Goal: Book appointment/travel/reservation

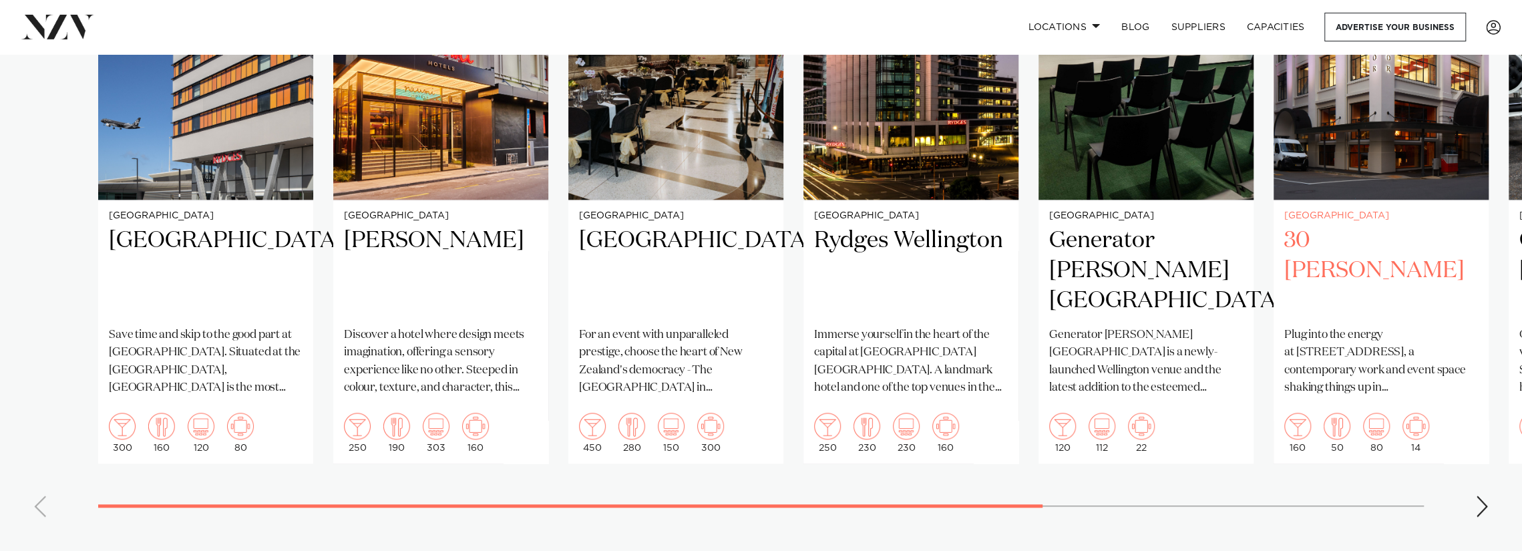
scroll to position [1069, 0]
click at [1475, 495] on div "Next slide" at bounding box center [1481, 505] width 13 height 21
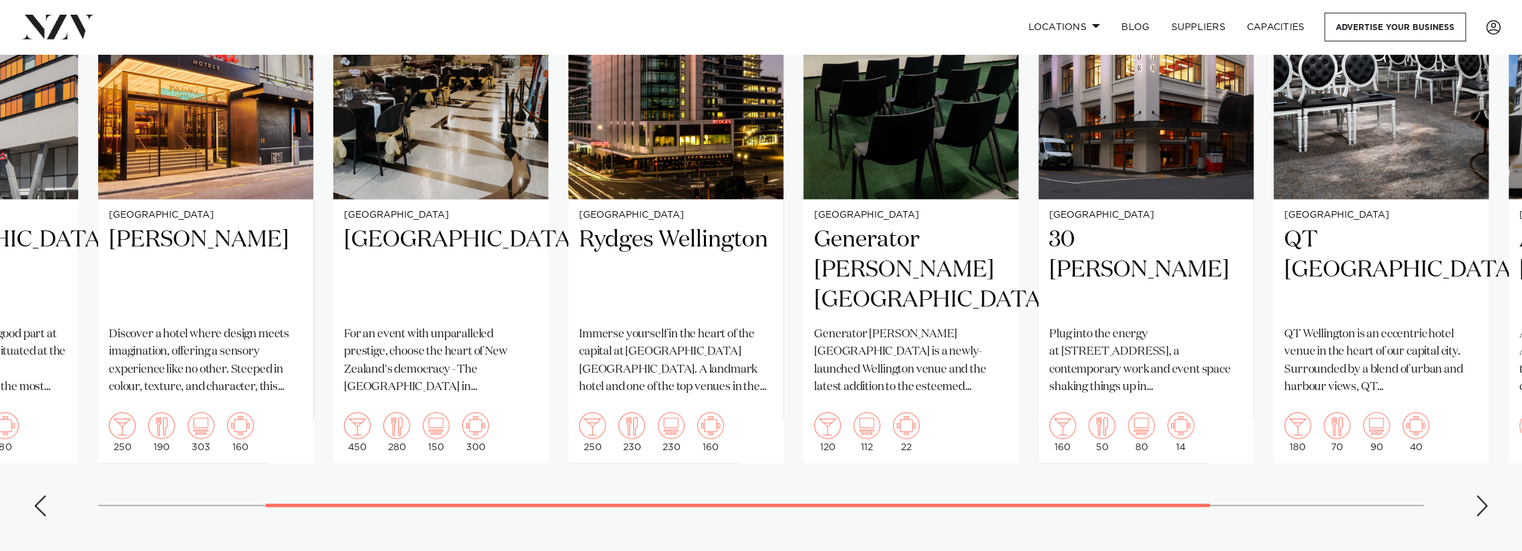
click at [1475, 495] on div "Next slide" at bounding box center [1481, 505] width 13 height 21
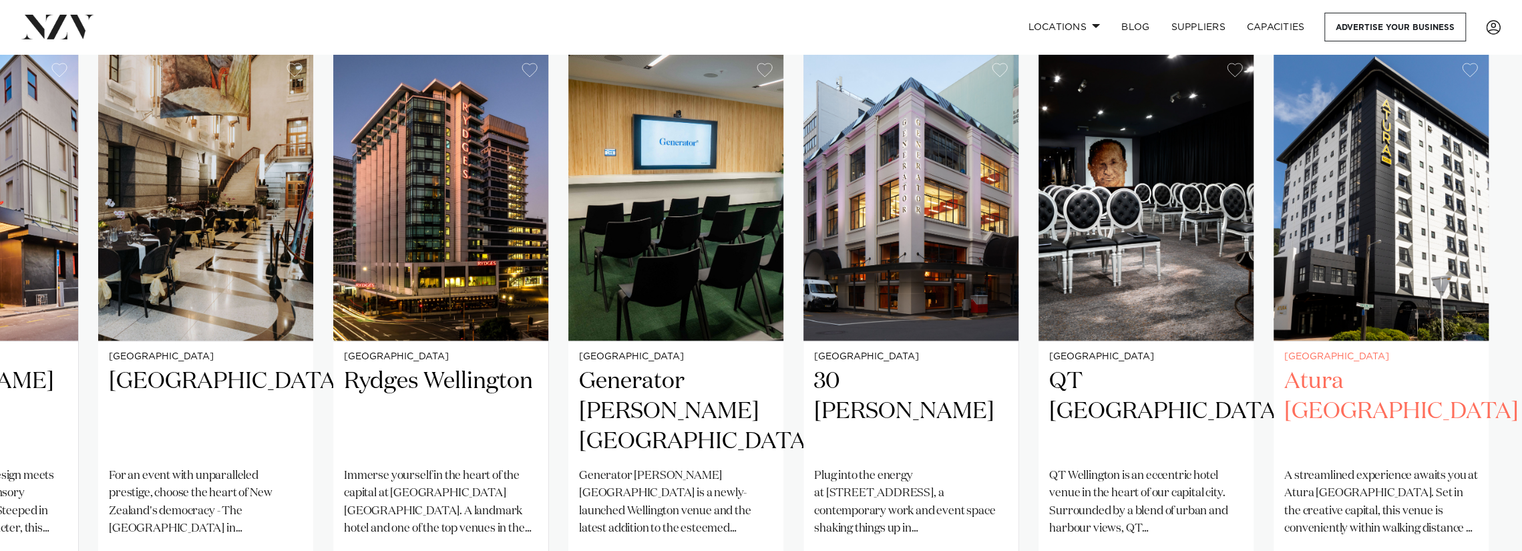
scroll to position [1002, 0]
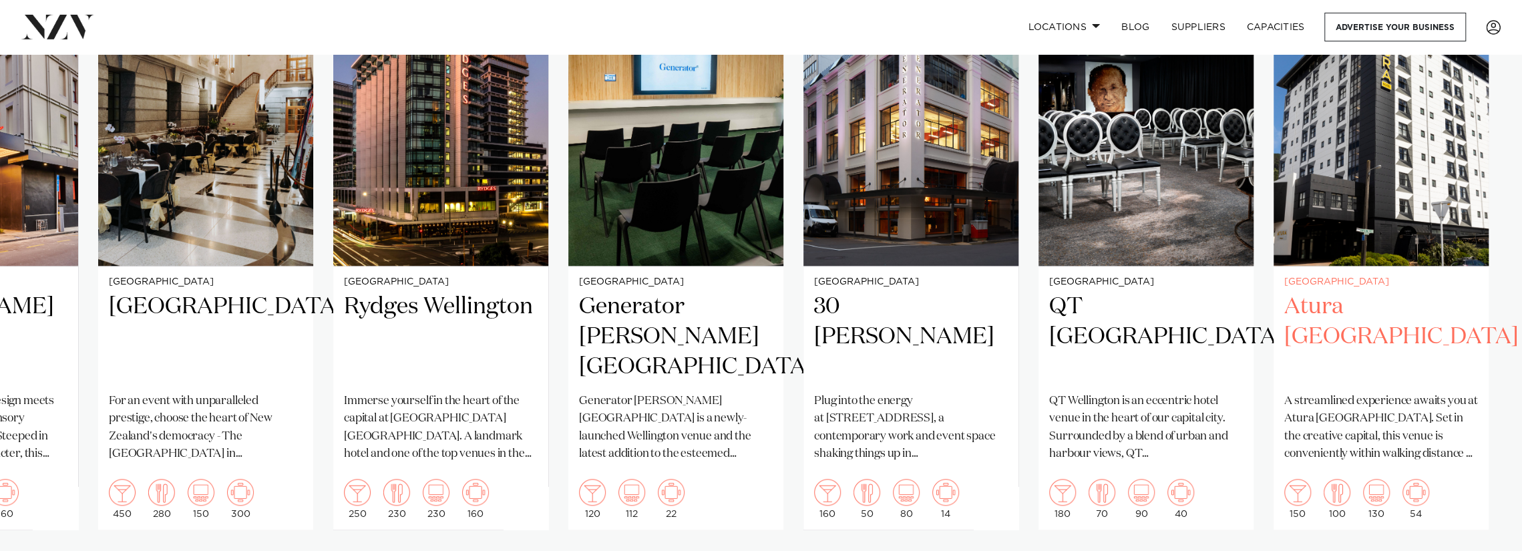
click at [1349, 292] on h2 "Atura [GEOGRAPHIC_DATA]" at bounding box center [1381, 337] width 194 height 90
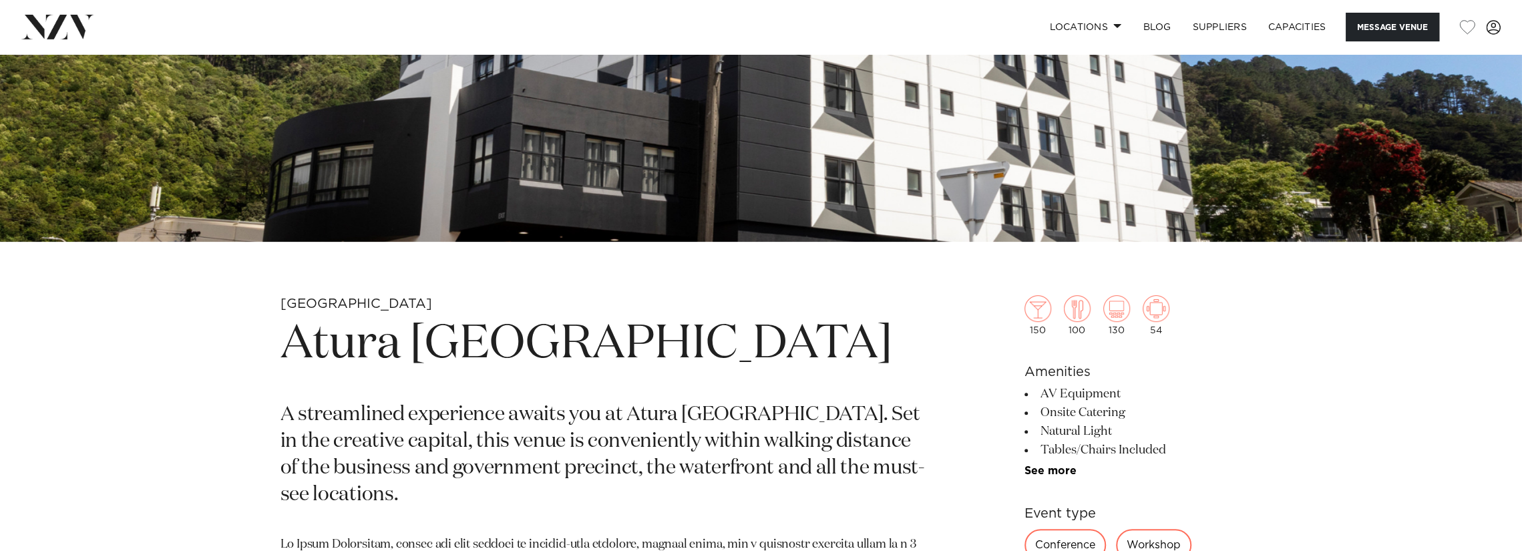
scroll to position [668, 0]
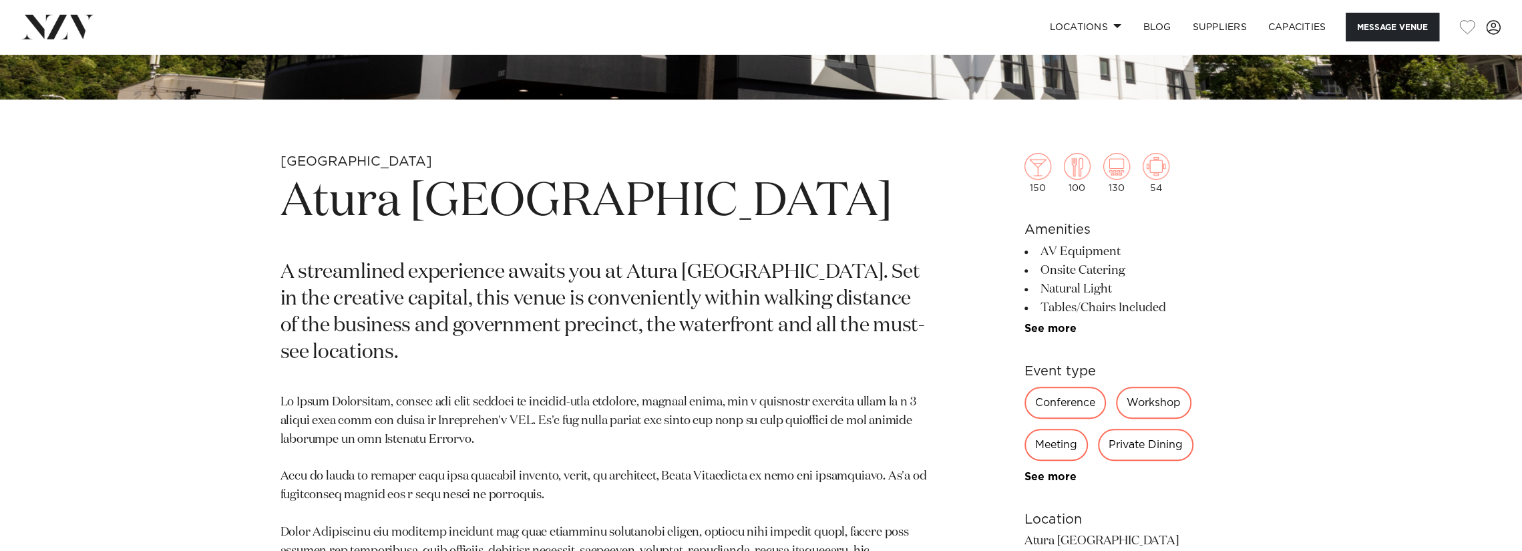
click at [1067, 399] on div "Conference" at bounding box center [1065, 403] width 81 height 32
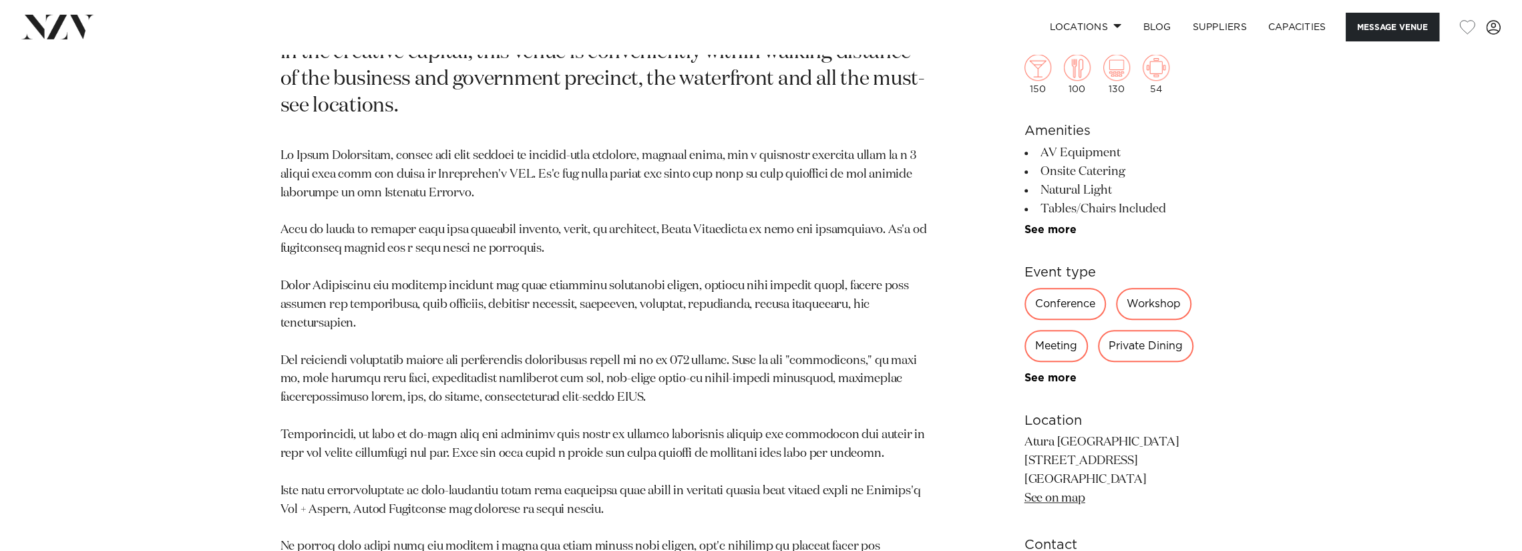
scroll to position [935, 0]
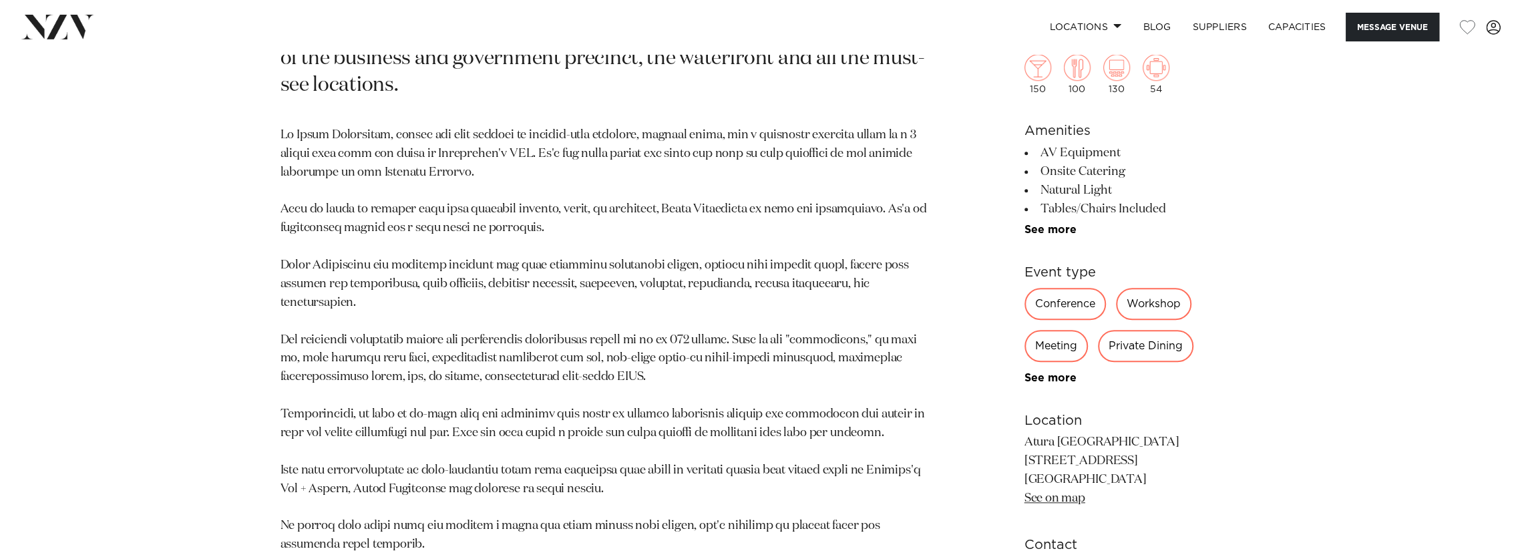
click at [1069, 499] on link "See on map" at bounding box center [1055, 498] width 61 height 12
